Goal: Check status: Check status

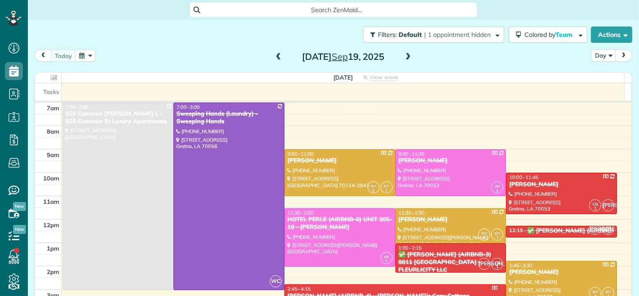
scroll to position [4, 4]
click at [274, 59] on span at bounding box center [279, 57] width 10 height 8
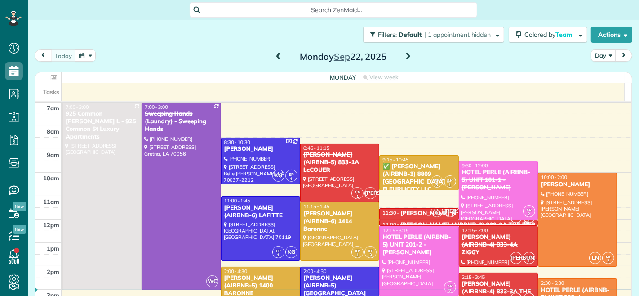
scroll to position [4, 4]
click at [274, 60] on span at bounding box center [279, 57] width 10 height 8
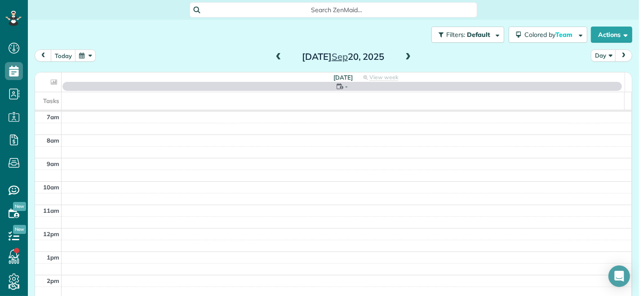
click at [274, 60] on span at bounding box center [279, 57] width 10 height 8
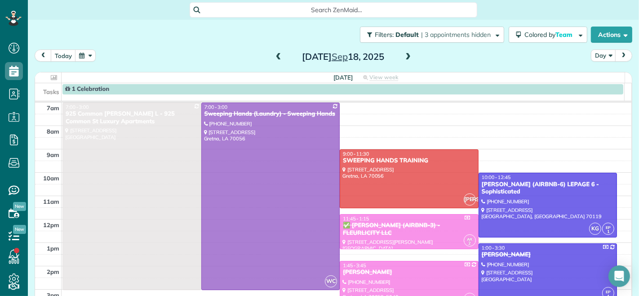
click at [404, 58] on span at bounding box center [408, 57] width 10 height 8
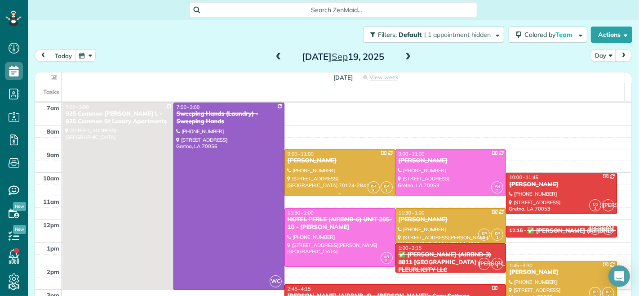
click at [318, 171] on div at bounding box center [340, 173] width 110 height 46
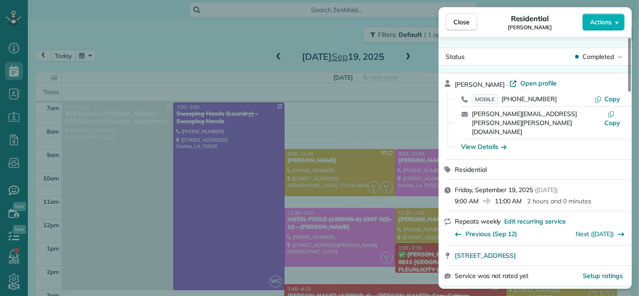
drag, startPoint x: 478, startPoint y: 182, endPoint x: 456, endPoint y: 182, distance: 22.5
click at [456, 196] on span "9:00 AM" at bounding box center [467, 200] width 24 height 9
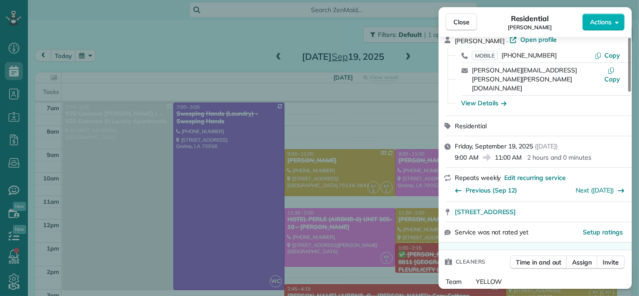
scroll to position [100, 0]
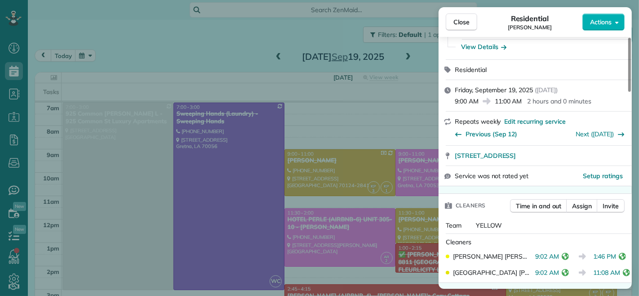
drag, startPoint x: 531, startPoint y: 239, endPoint x: 553, endPoint y: 237, distance: 22.6
click at [553, 252] on span "9:02 AM" at bounding box center [547, 256] width 24 height 9
drag, startPoint x: 457, startPoint y: 24, endPoint x: 498, endPoint y: 152, distance: 134.0
click at [457, 24] on span "Close" at bounding box center [462, 22] width 16 height 9
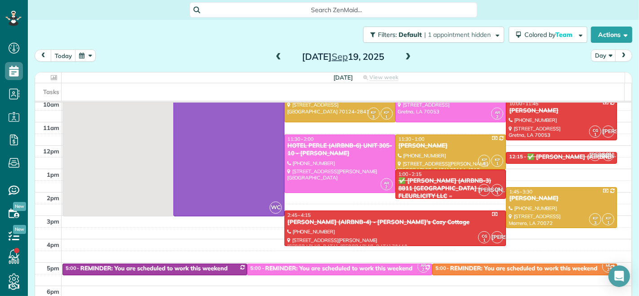
scroll to position [100, 0]
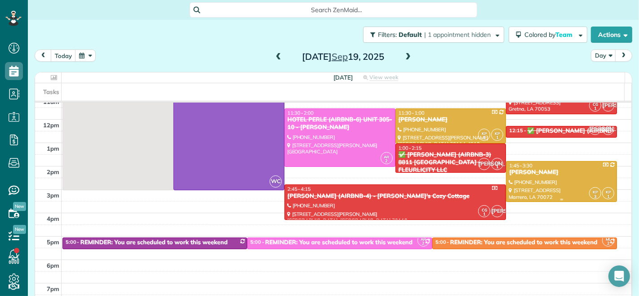
click at [534, 177] on div at bounding box center [562, 181] width 110 height 40
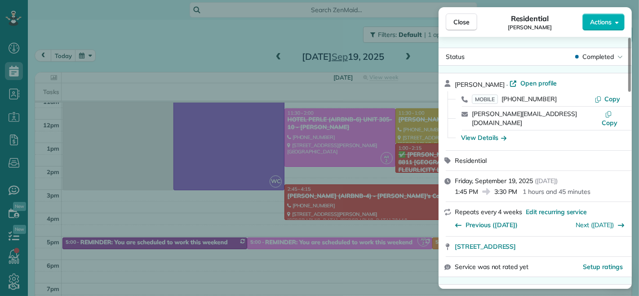
drag, startPoint x: 495, startPoint y: 182, endPoint x: 518, endPoint y: 183, distance: 22.5
click at [518, 187] on span "3:30 PM" at bounding box center [505, 191] width 23 height 9
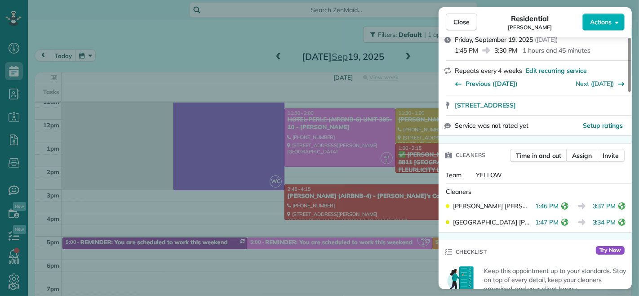
scroll to position [200, 0]
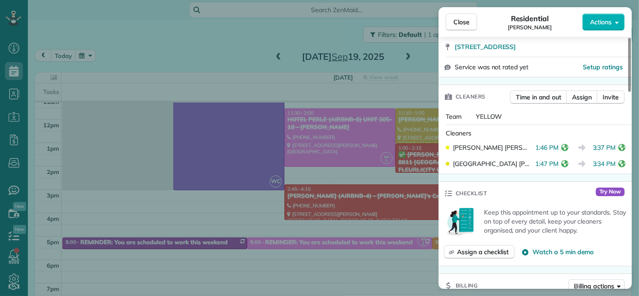
drag, startPoint x: 589, startPoint y: 140, endPoint x: 610, endPoint y: 141, distance: 21.1
click at [610, 143] on span "3:37 PM" at bounding box center [604, 147] width 23 height 9
drag, startPoint x: 589, startPoint y: 156, endPoint x: 609, endPoint y: 156, distance: 20.2
click at [609, 159] on span "3:34 PM" at bounding box center [604, 163] width 23 height 9
drag, startPoint x: 459, startPoint y: 23, endPoint x: 458, endPoint y: 28, distance: 4.5
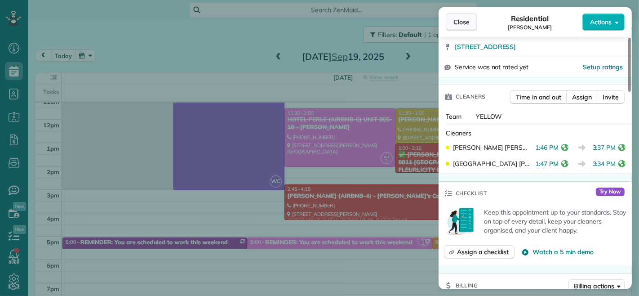
click at [459, 23] on span "Close" at bounding box center [462, 22] width 16 height 9
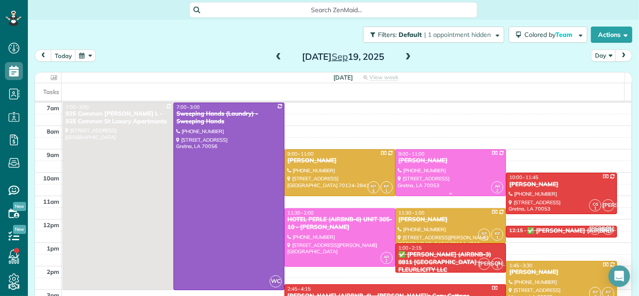
click at [428, 157] on div "[PERSON_NAME]" at bounding box center [451, 161] width 106 height 8
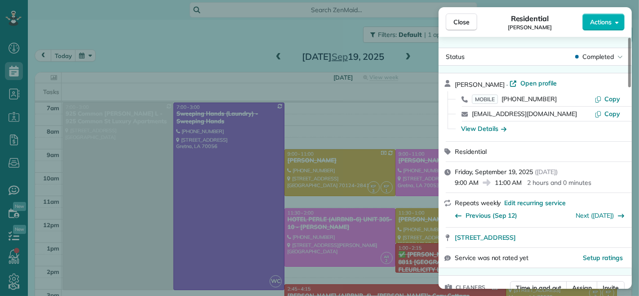
drag, startPoint x: 478, startPoint y: 182, endPoint x: 456, endPoint y: 182, distance: 22.5
click at [456, 182] on span "9:00 AM" at bounding box center [467, 182] width 24 height 9
click at [483, 187] on div "[DATE] ( [DATE] ) 9:00 AM 11:00 AM 2 hours and 0 minutes" at bounding box center [535, 177] width 193 height 31
drag, startPoint x: 479, startPoint y: 183, endPoint x: 455, endPoint y: 183, distance: 23.8
click at [455, 183] on span "9:00 AM" at bounding box center [467, 182] width 24 height 9
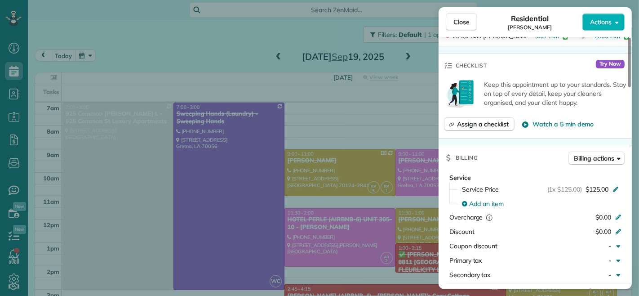
scroll to position [201, 0]
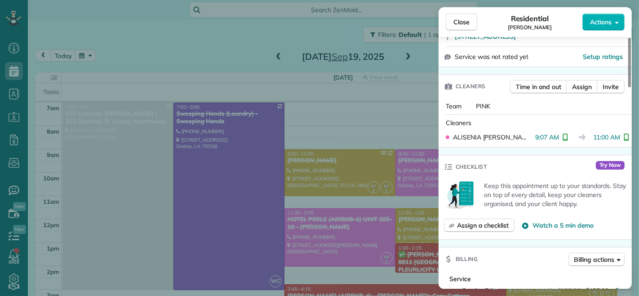
drag, startPoint x: 529, startPoint y: 136, endPoint x: 553, endPoint y: 142, distance: 24.6
click at [553, 142] on div "[PERSON_NAME] 9:07 AM 11:00 AM" at bounding box center [535, 137] width 186 height 16
click at [464, 19] on span "Close" at bounding box center [462, 22] width 16 height 9
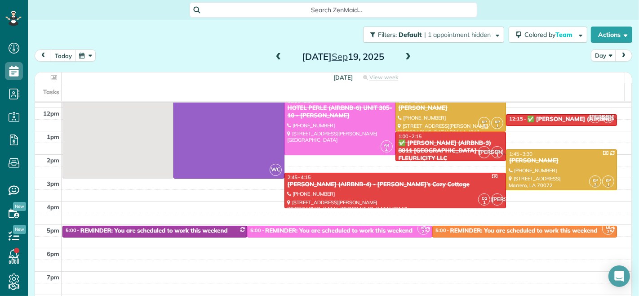
scroll to position [93, 0]
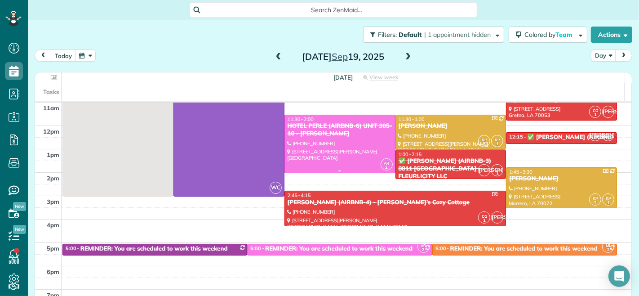
click at [340, 142] on div at bounding box center [340, 144] width 110 height 58
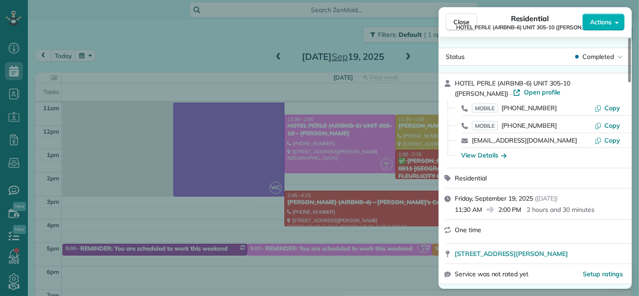
drag, startPoint x: 499, startPoint y: 210, endPoint x: 522, endPoint y: 212, distance: 23.0
click at [522, 212] on span "2:00 PM" at bounding box center [509, 209] width 23 height 9
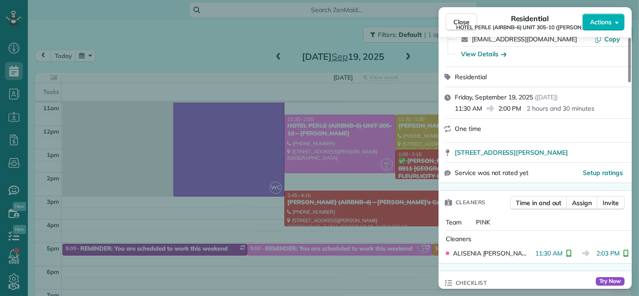
drag, startPoint x: 593, startPoint y: 255, endPoint x: 614, endPoint y: 256, distance: 21.2
click at [614, 256] on span "2:03 PM" at bounding box center [608, 253] width 23 height 9
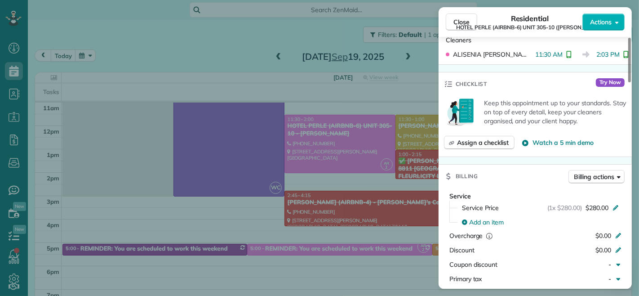
scroll to position [301, 0]
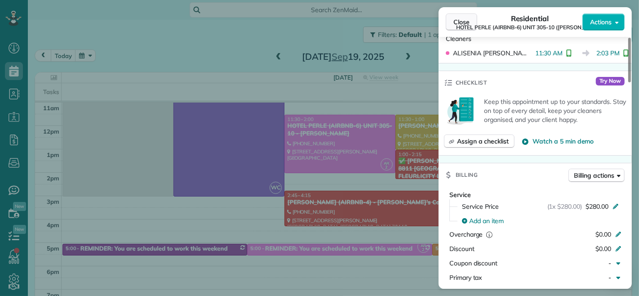
click at [463, 21] on span "Close" at bounding box center [462, 22] width 16 height 9
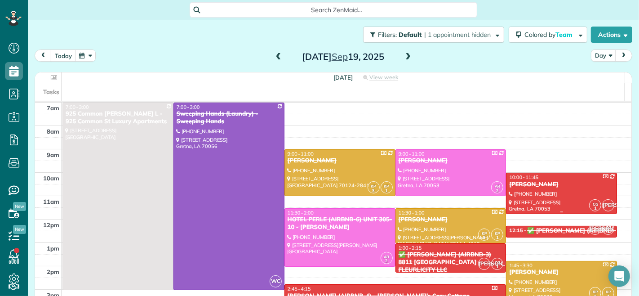
click at [533, 192] on div at bounding box center [562, 193] width 110 height 40
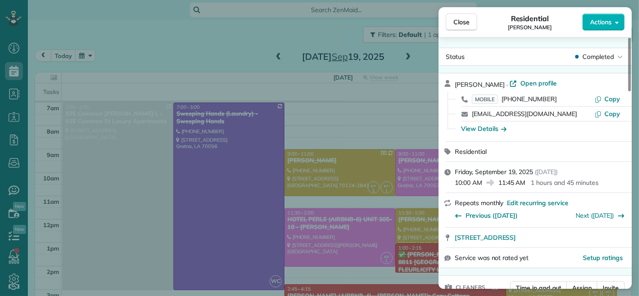
drag, startPoint x: 481, startPoint y: 185, endPoint x: 456, endPoint y: 185, distance: 25.2
click at [456, 185] on span "10:00 AM" at bounding box center [468, 182] width 27 height 9
drag, startPoint x: 463, startPoint y: 19, endPoint x: 415, endPoint y: 196, distance: 182.6
click at [463, 19] on span "Close" at bounding box center [462, 22] width 16 height 9
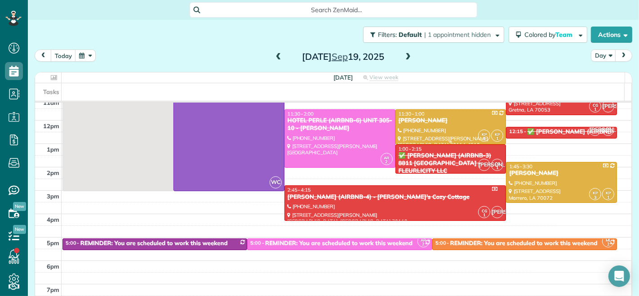
scroll to position [100, 0]
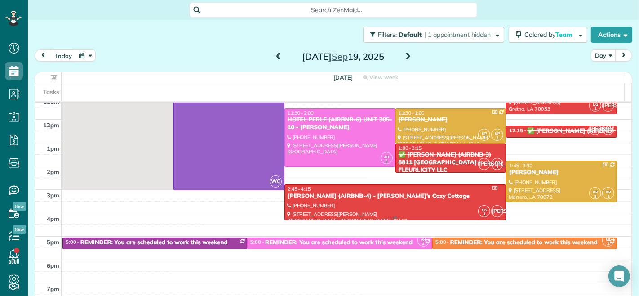
click at [409, 196] on div "[PERSON_NAME] (AIRBNB-4) - [PERSON_NAME]’s Cozy Cottage" at bounding box center [395, 196] width 217 height 8
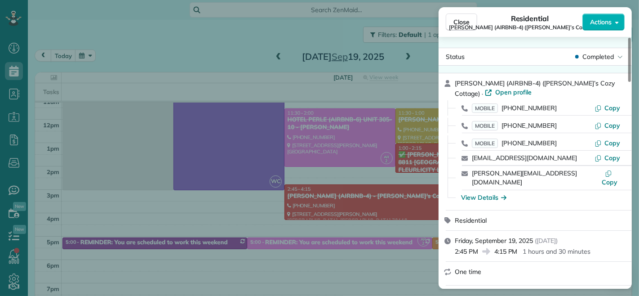
drag, startPoint x: 496, startPoint y: 243, endPoint x: 525, endPoint y: 244, distance: 29.2
click at [525, 245] on div "2:45 PM 4:15 PM 1 hours and 30 minutes" at bounding box center [541, 250] width 172 height 11
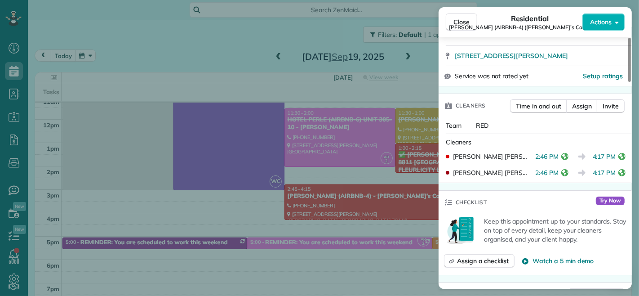
scroll to position [299, 0]
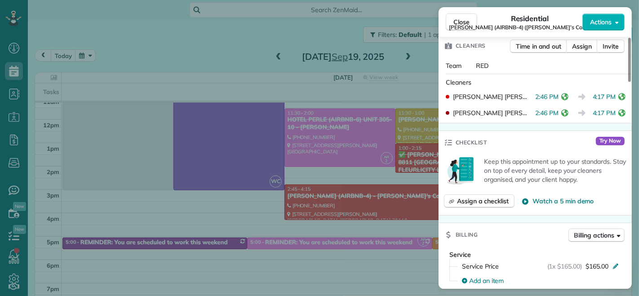
drag, startPoint x: 587, startPoint y: 96, endPoint x: 609, endPoint y: 98, distance: 22.1
click at [609, 98] on span "4:17 PM" at bounding box center [604, 96] width 23 height 9
drag, startPoint x: 457, startPoint y: 22, endPoint x: 405, endPoint y: 104, distance: 96.6
click at [457, 22] on span "Close" at bounding box center [462, 22] width 16 height 9
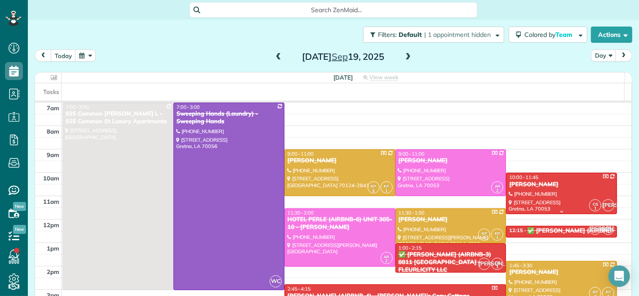
click at [534, 187] on div "[PERSON_NAME]" at bounding box center [562, 185] width 106 height 8
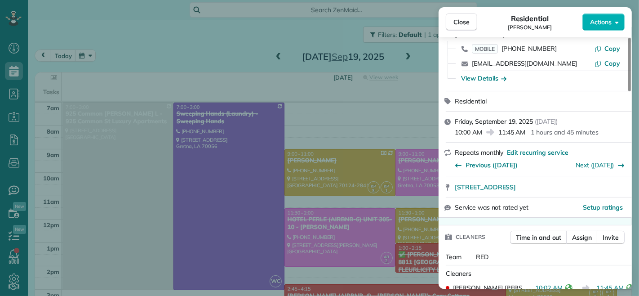
scroll to position [100, 0]
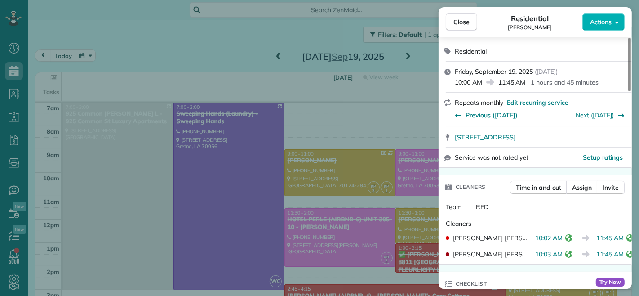
drag, startPoint x: 556, startPoint y: 238, endPoint x: 531, endPoint y: 239, distance: 24.7
click at [535, 239] on span "10:02 AM" at bounding box center [548, 237] width 27 height 9
drag, startPoint x: 563, startPoint y: 253, endPoint x: 537, endPoint y: 256, distance: 26.2
click at [537, 256] on span "10:03 AM" at bounding box center [548, 253] width 27 height 9
click at [461, 19] on span "Close" at bounding box center [462, 22] width 16 height 9
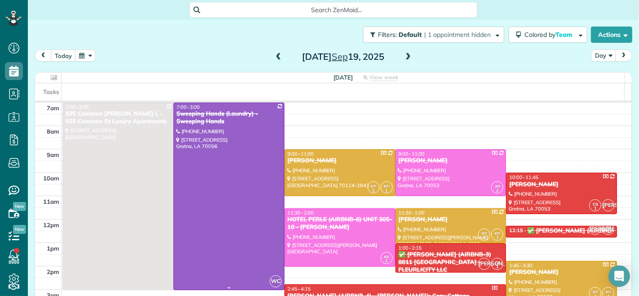
click at [245, 196] on div at bounding box center [229, 196] width 110 height 187
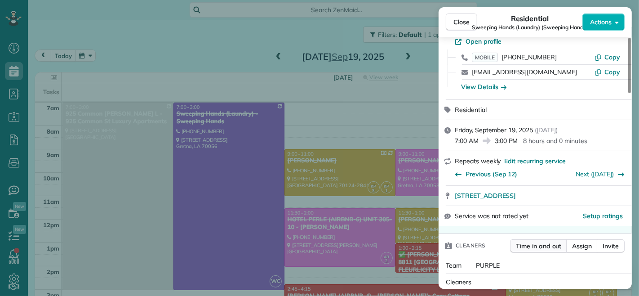
scroll to position [101, 0]
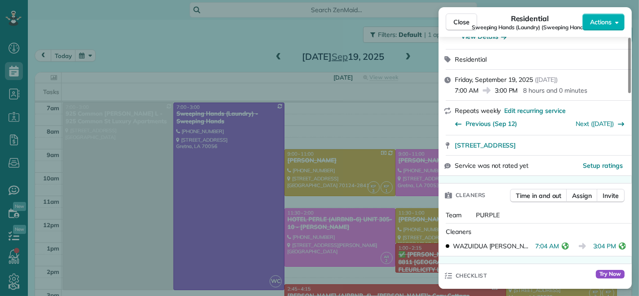
drag, startPoint x: 553, startPoint y: 246, endPoint x: 528, endPoint y: 245, distance: 25.2
click at [528, 245] on div "WAZUIDUA [PERSON_NAME] 7:04 AM 3:04 PM" at bounding box center [535, 246] width 186 height 16
click at [562, 248] on icon "reset" at bounding box center [565, 245] width 7 height 7
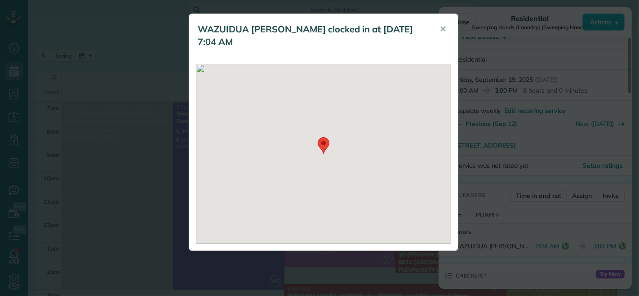
click at [552, 212] on div "WAZUIDUA [PERSON_NAME] clocked in at [DATE] 7:04 AM ✕" at bounding box center [319, 148] width 639 height 296
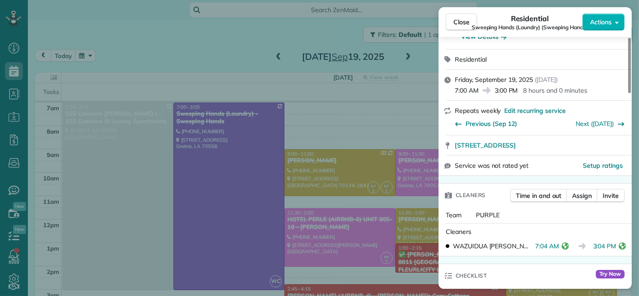
drag, startPoint x: 554, startPoint y: 246, endPoint x: 530, endPoint y: 249, distance: 23.5
click at [535, 249] on span "7:04 AM" at bounding box center [547, 245] width 24 height 9
drag, startPoint x: 609, startPoint y: 249, endPoint x: 590, endPoint y: 247, distance: 19.9
click at [593, 247] on span "3:04 PM" at bounding box center [604, 245] width 23 height 9
click at [458, 23] on span "Close" at bounding box center [462, 22] width 16 height 9
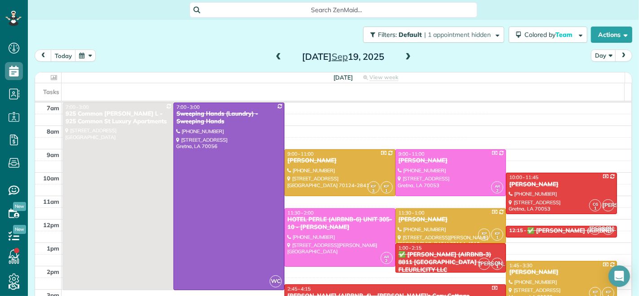
click at [274, 55] on span at bounding box center [279, 57] width 10 height 8
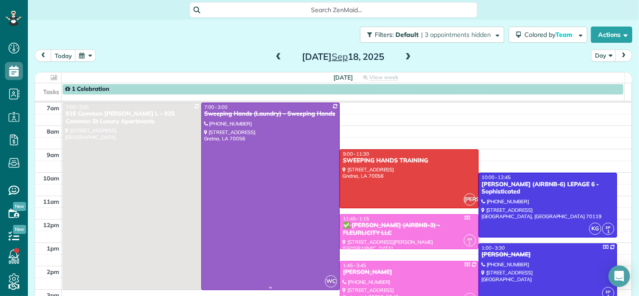
click at [294, 149] on div at bounding box center [271, 196] width 138 height 187
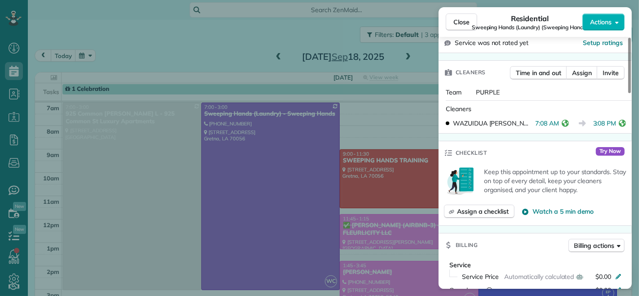
scroll to position [199, 0]
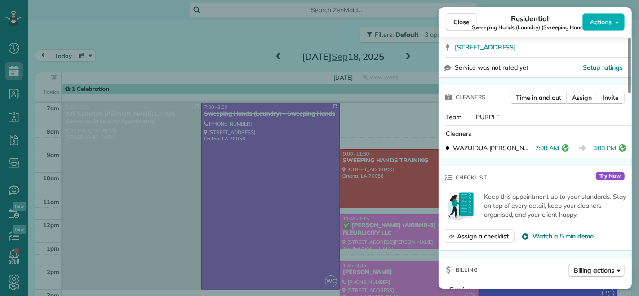
drag, startPoint x: 551, startPoint y: 150, endPoint x: 532, endPoint y: 153, distance: 20.0
click at [532, 153] on div "WAZUIDUA CORTES 7:08 AM 3:08 PM" at bounding box center [535, 148] width 186 height 16
drag, startPoint x: 612, startPoint y: 149, endPoint x: 590, endPoint y: 151, distance: 22.1
click at [593, 151] on span "3:08 PM" at bounding box center [604, 147] width 23 height 9
